Goal: Information Seeking & Learning: Learn about a topic

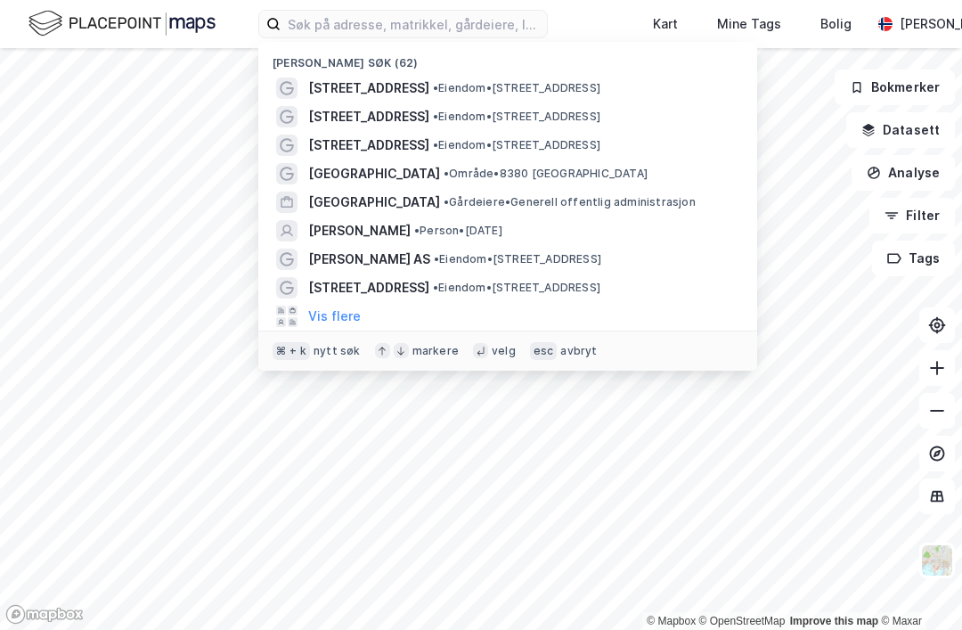
scroll to position [57, 0]
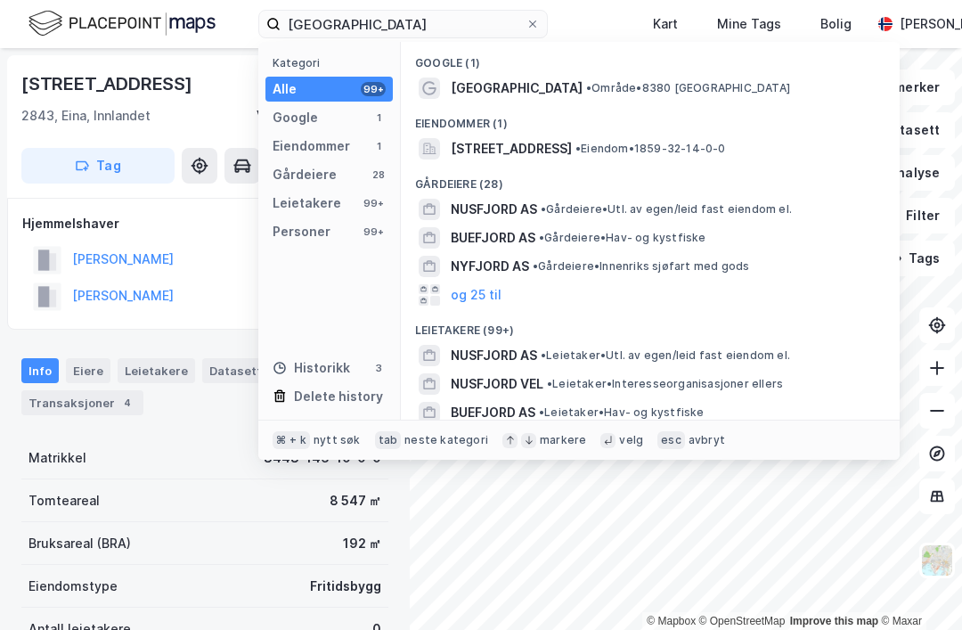
type input "[GEOGRAPHIC_DATA]"
click at [571, 79] on div "[GEOGRAPHIC_DATA] • Område • 8380 [GEOGRAPHIC_DATA]" at bounding box center [666, 88] width 431 height 21
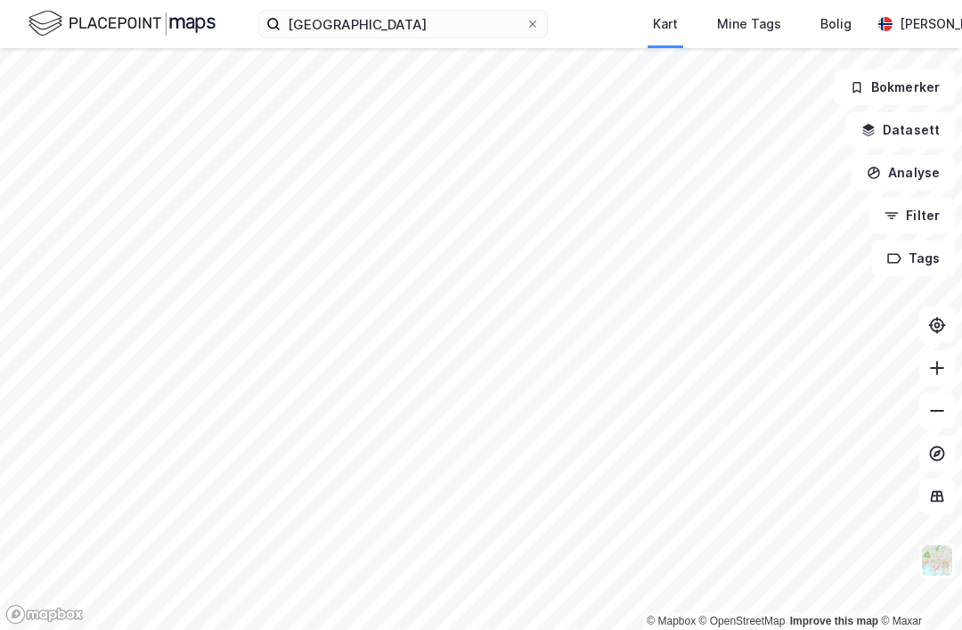
click at [672, 19] on div "Kart" at bounding box center [665, 23] width 25 height 21
click at [946, 544] on img at bounding box center [937, 561] width 34 height 34
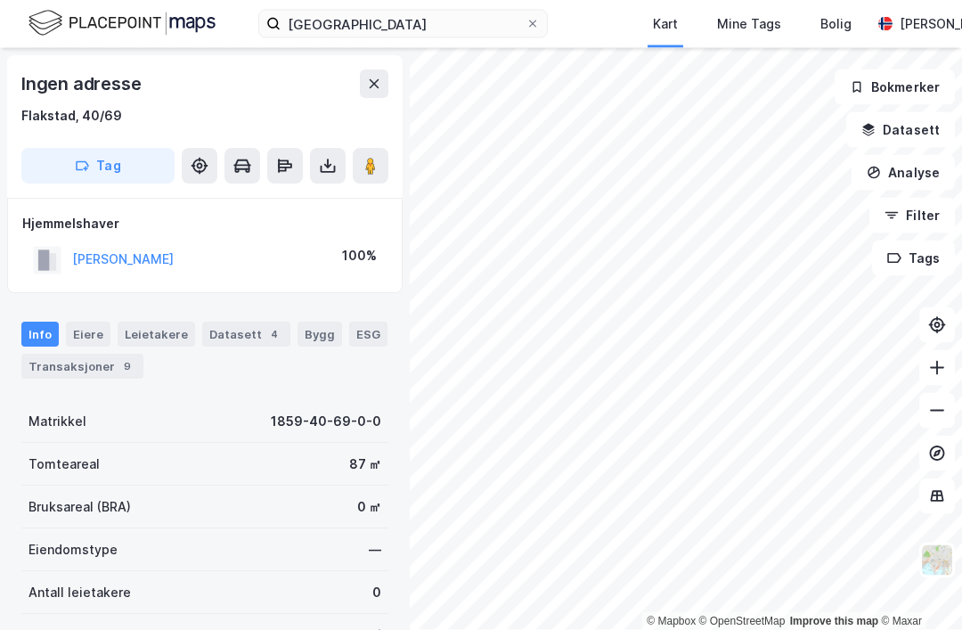
scroll to position [38, 0]
